Goal: Navigation & Orientation: Find specific page/section

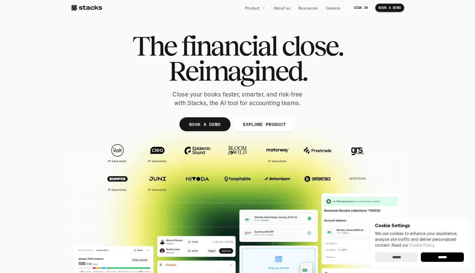
click at [277, 6] on p "About us" at bounding box center [282, 8] width 17 height 6
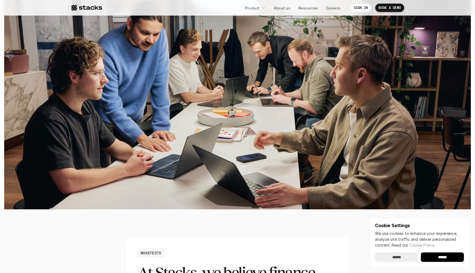
scroll to position [171, 0]
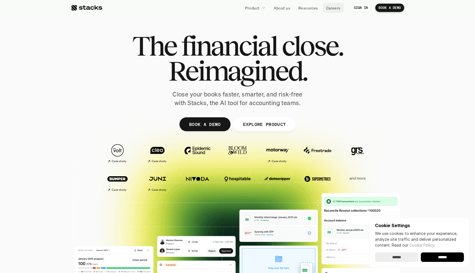
click at [332, 6] on p "Careers" at bounding box center [333, 8] width 14 height 6
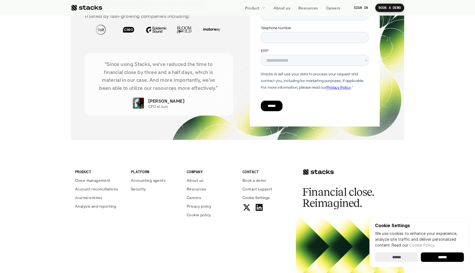
scroll to position [1984, 0]
